Goal: Obtain resource: Obtain resource

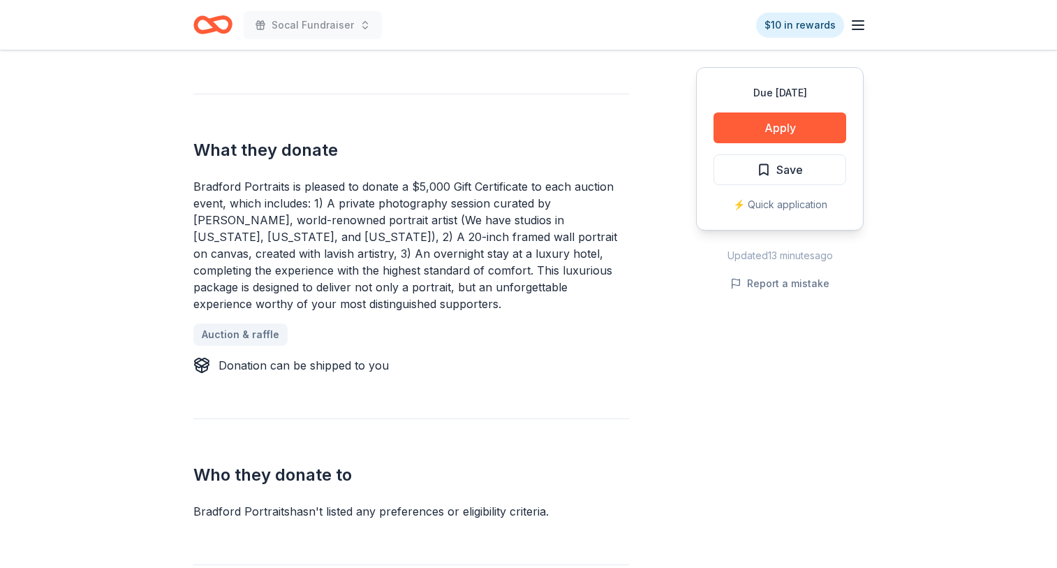
scroll to position [538, 0]
click at [754, 131] on button "Apply" at bounding box center [779, 127] width 133 height 31
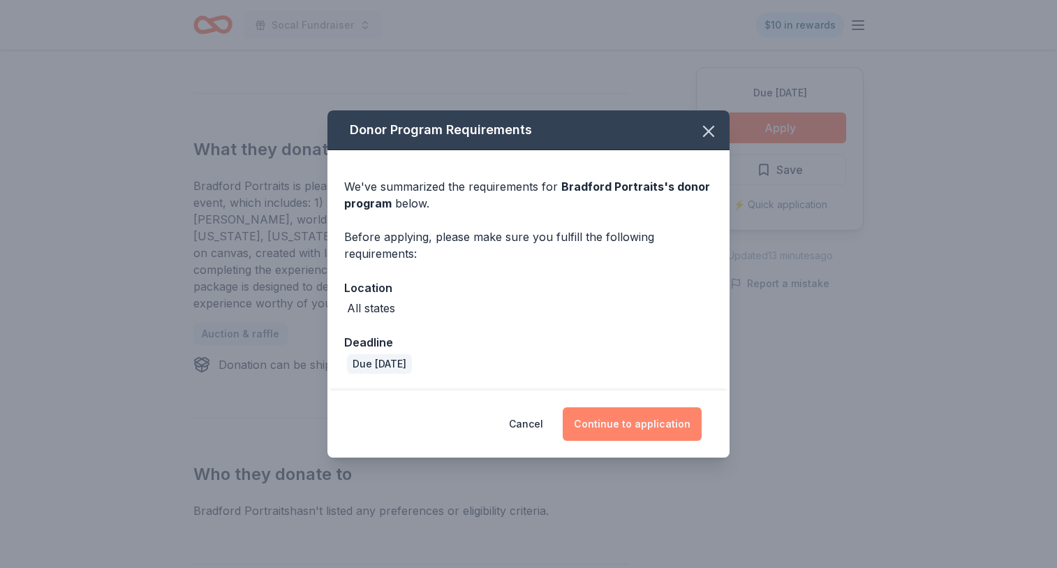
click at [599, 434] on button "Continue to application" at bounding box center [632, 424] width 139 height 34
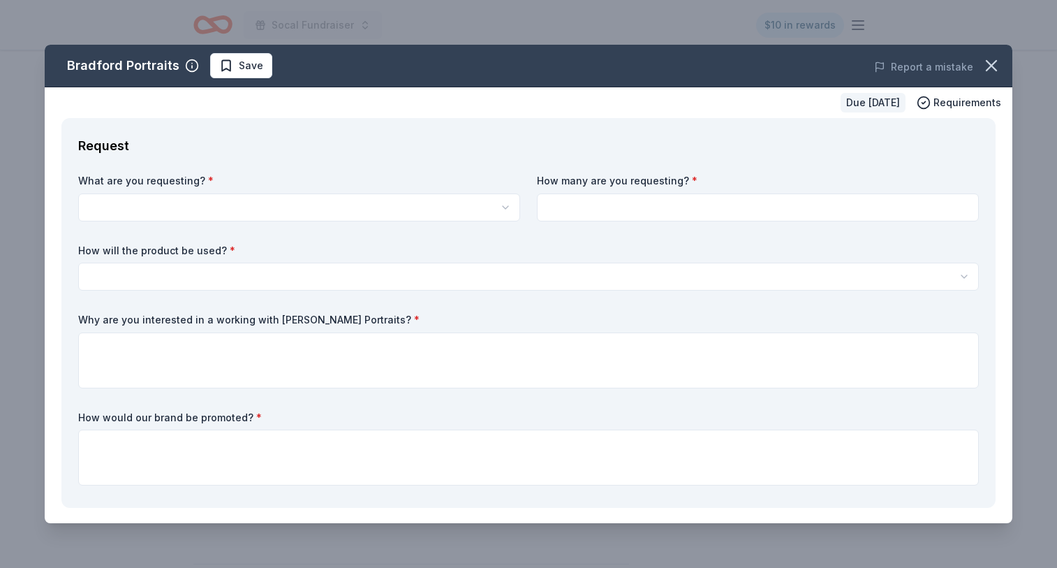
scroll to position [0, 0]
click at [364, 283] on html "Socal Fundraiser $10 in rewards Due in 69 days Share Bradford Portraits New Sha…" at bounding box center [528, 284] width 1057 height 568
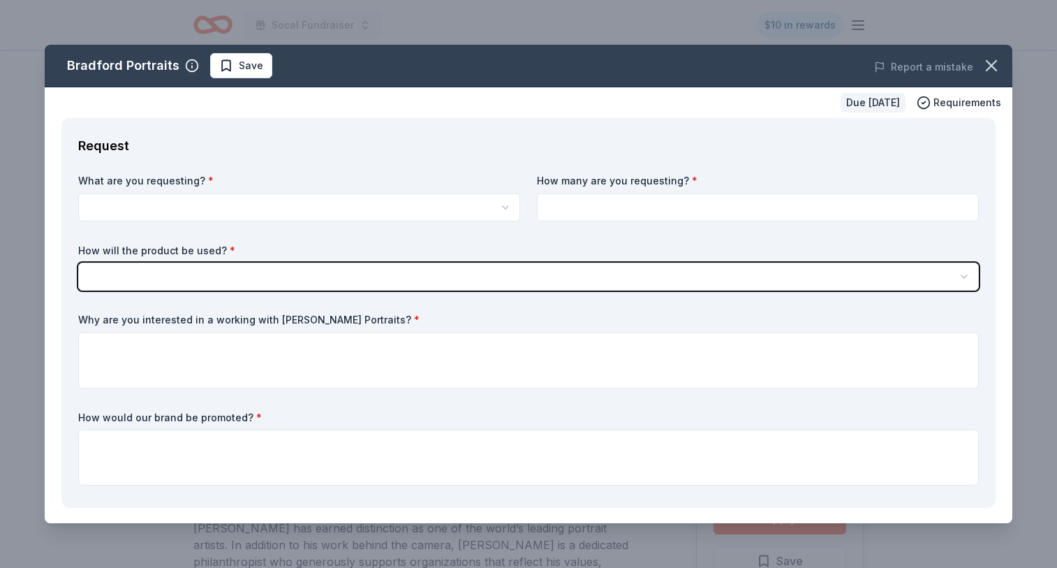
click at [310, 215] on html "Socal Fundraiser $10 in rewards Due in 69 days Share Bradford Portraits New Sha…" at bounding box center [528, 284] width 1057 height 568
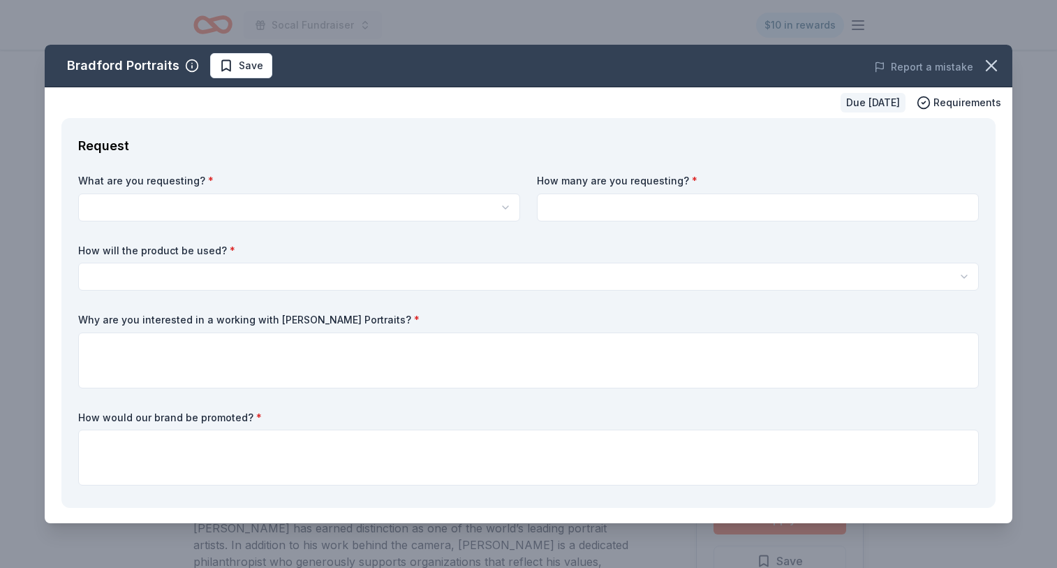
click at [475, 214] on html "Socal Fundraiser $10 in rewards Due in 69 days Share Bradford Portraits New Sha…" at bounding box center [528, 284] width 1057 height 568
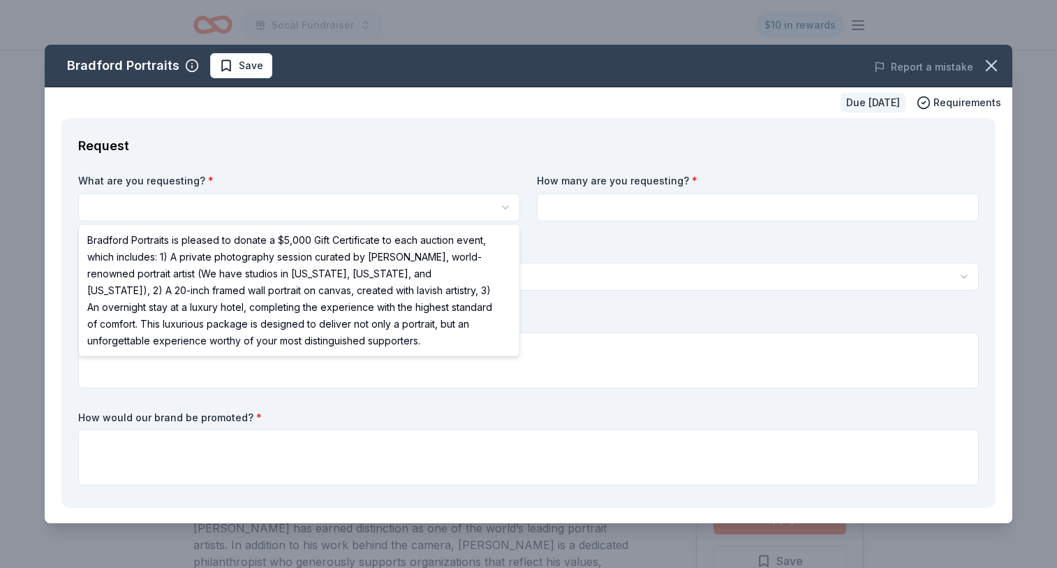
select select "Bradford Portraits is pleased to donate a $5,000 Gift Certificate to each aucti…"
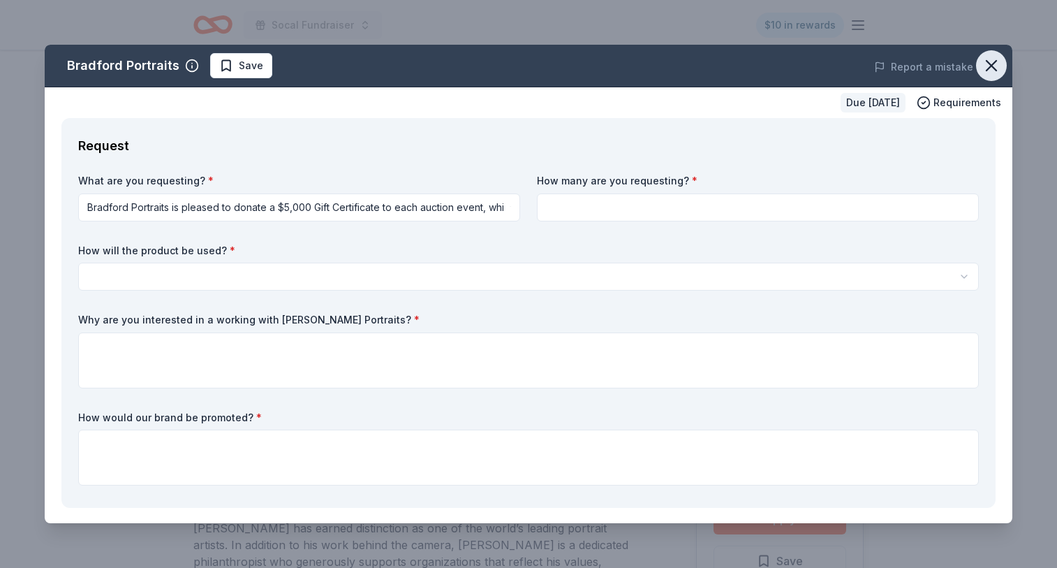
click at [991, 75] on button "button" at bounding box center [991, 65] width 31 height 31
